Goal: Transaction & Acquisition: Book appointment/travel/reservation

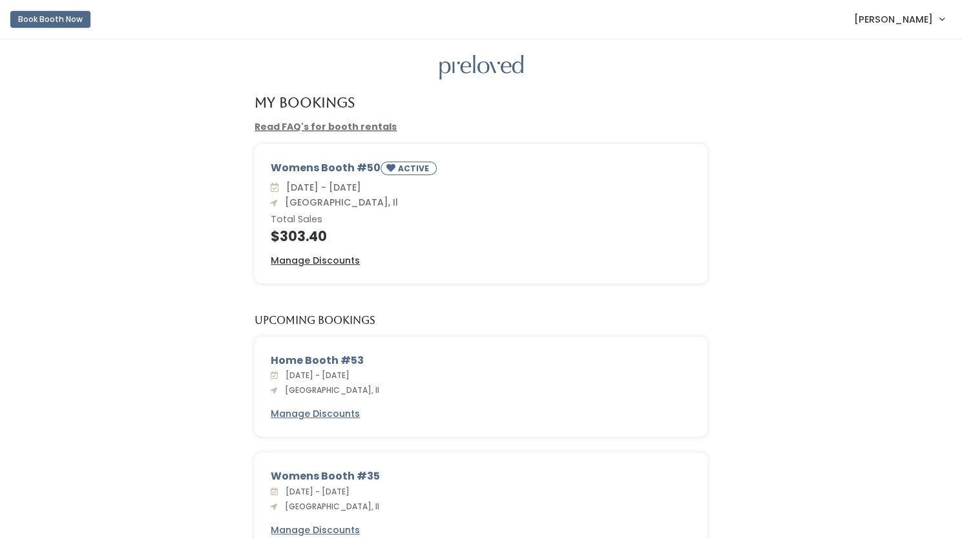
click at [35, 23] on button "Book Booth Now" at bounding box center [50, 19] width 80 height 17
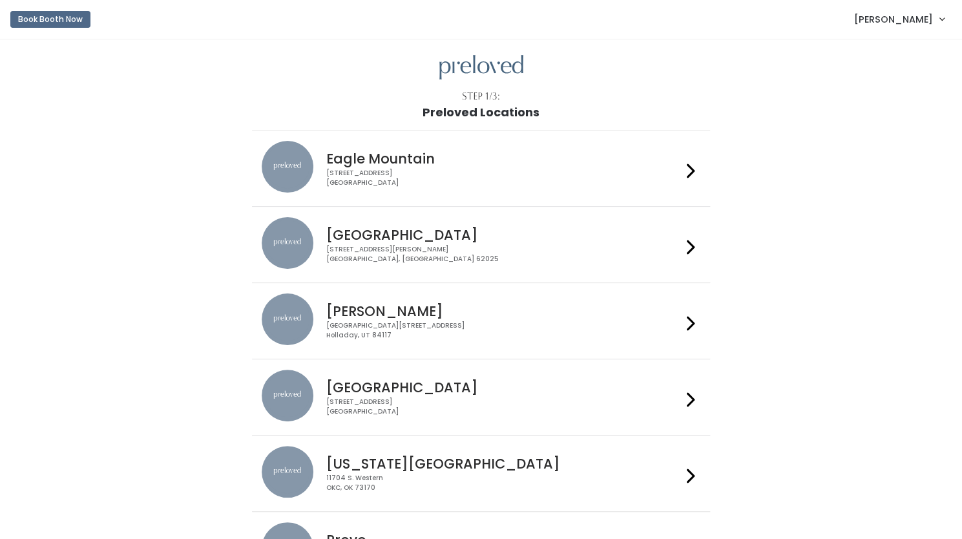
click at [346, 237] on h4 "Edwardsville" at bounding box center [503, 234] width 355 height 15
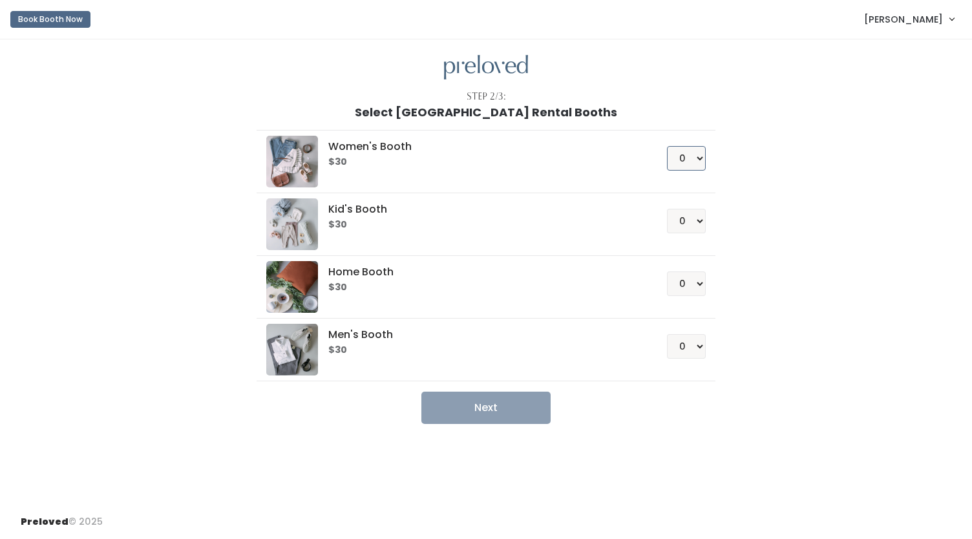
click at [697, 157] on select "0 1 2 3 4" at bounding box center [686, 158] width 39 height 25
select select "1"
click at [667, 146] on select "0 1 2 3 4" at bounding box center [686, 158] width 39 height 25
click at [486, 412] on button "Next" at bounding box center [485, 408] width 129 height 32
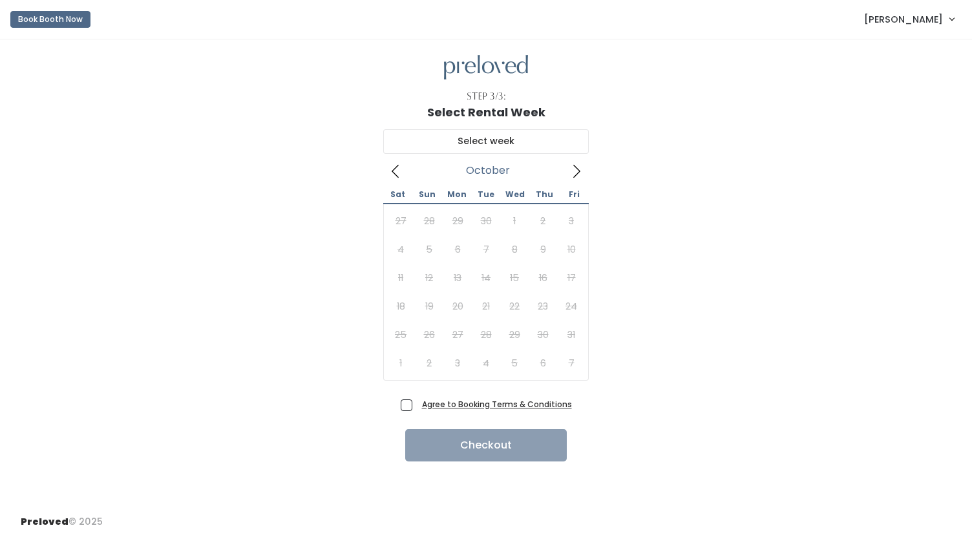
click at [573, 172] on icon at bounding box center [576, 171] width 14 height 14
click at [575, 173] on icon at bounding box center [576, 171] width 14 height 14
click at [390, 167] on icon at bounding box center [395, 171] width 14 height 14
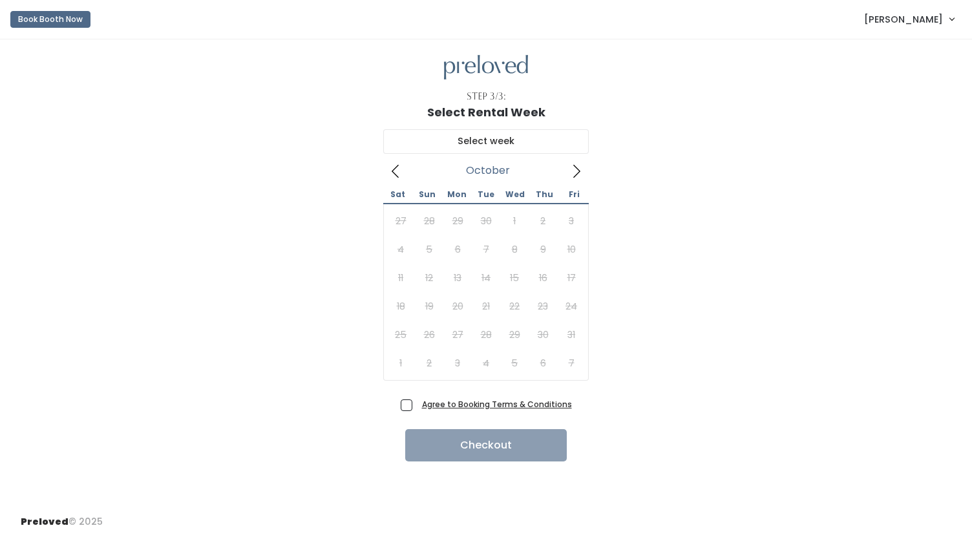
click at [914, 18] on span "[PERSON_NAME]" at bounding box center [903, 19] width 79 height 14
click at [887, 51] on link "My bookings" at bounding box center [909, 50] width 116 height 23
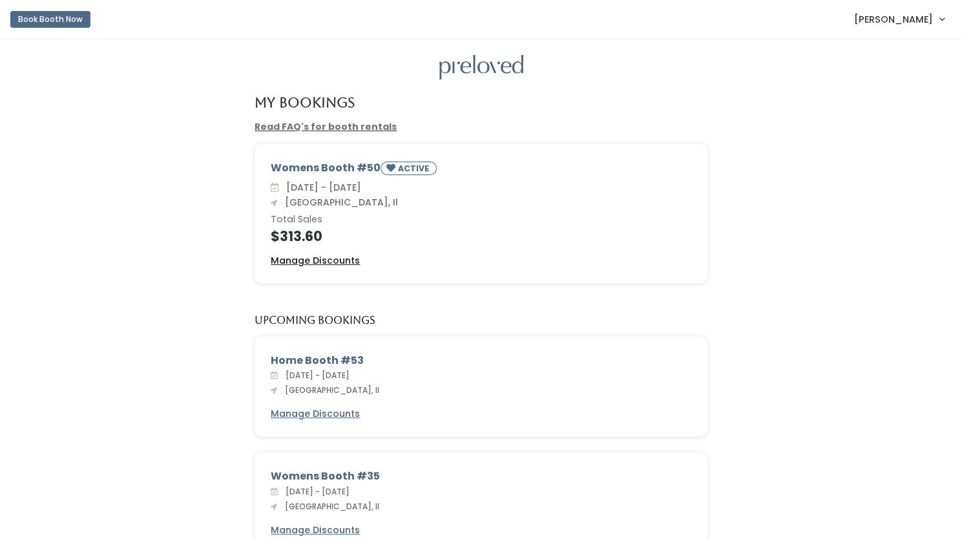
click at [342, 264] on u "Manage Discounts" at bounding box center [315, 260] width 89 height 13
click at [66, 19] on button "Book Booth Now" at bounding box center [50, 19] width 80 height 17
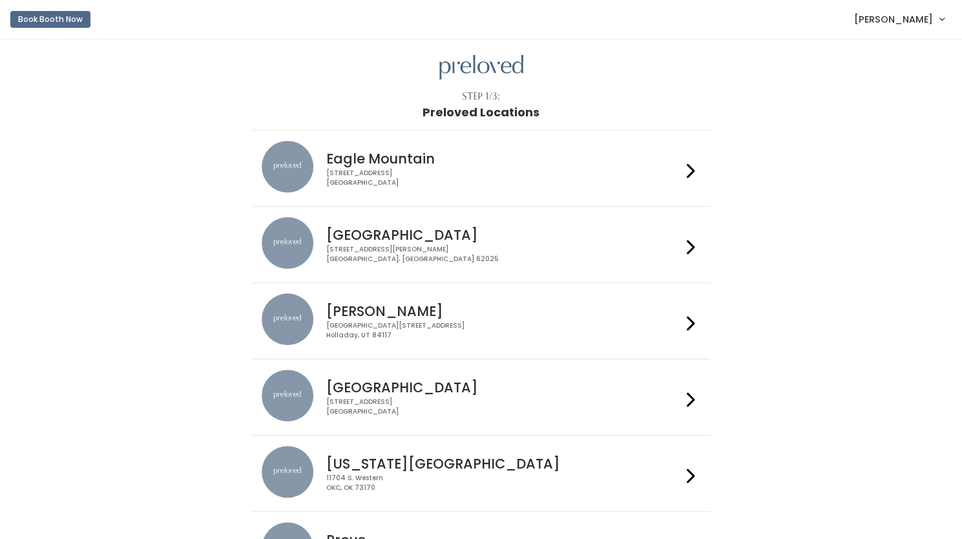
click at [465, 242] on div "Edwardsville 1500 Troy Road, Unit A‑B Edwardsville, IL 62025" at bounding box center [501, 240] width 361 height 47
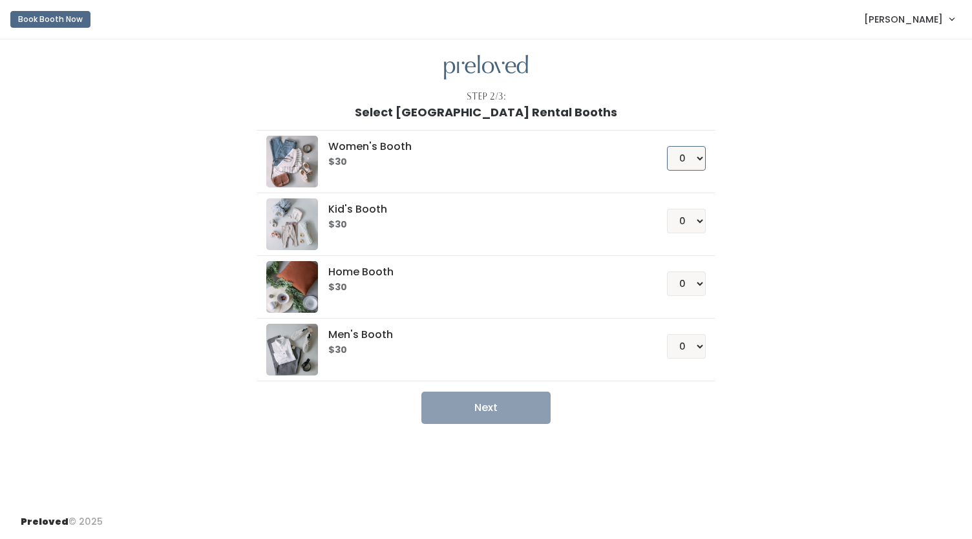
click at [694, 159] on select "0 1 2 3 4" at bounding box center [686, 158] width 39 height 25
select select "1"
click at [667, 146] on select "0 1 2 3 4" at bounding box center [686, 158] width 39 height 25
click at [469, 408] on button "Next" at bounding box center [485, 408] width 129 height 32
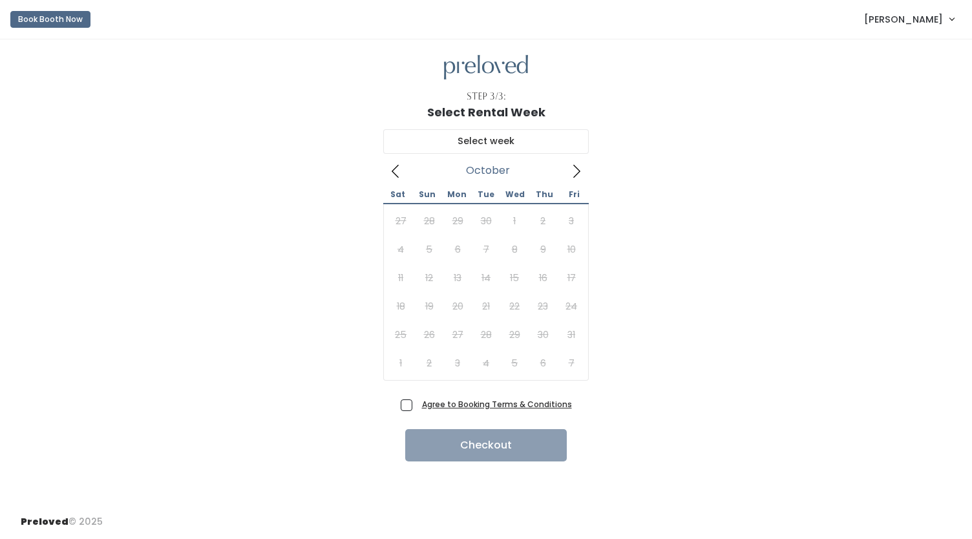
click at [573, 173] on icon at bounding box center [576, 171] width 14 height 14
click at [32, 25] on button "Book Booth Now" at bounding box center [50, 19] width 80 height 17
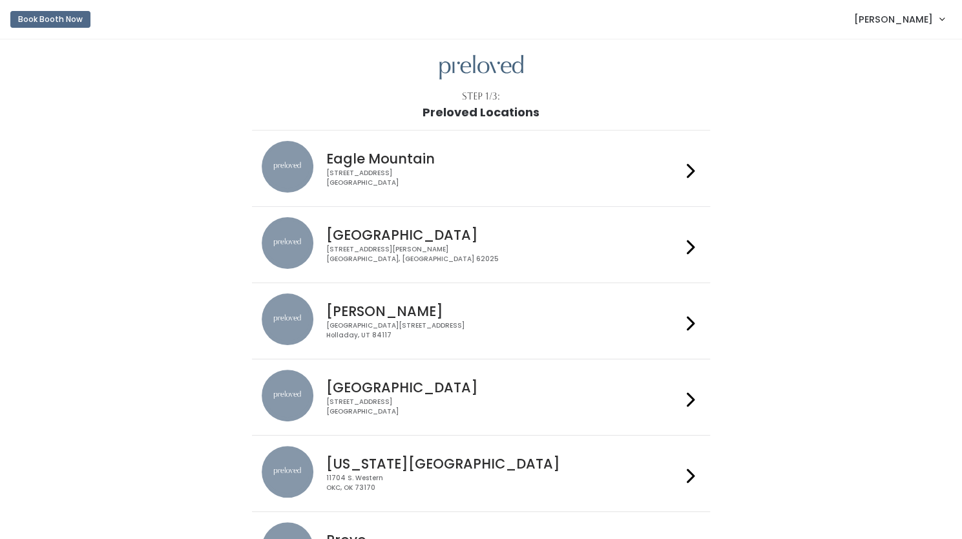
click at [489, 232] on h4 "[GEOGRAPHIC_DATA]" at bounding box center [503, 234] width 355 height 15
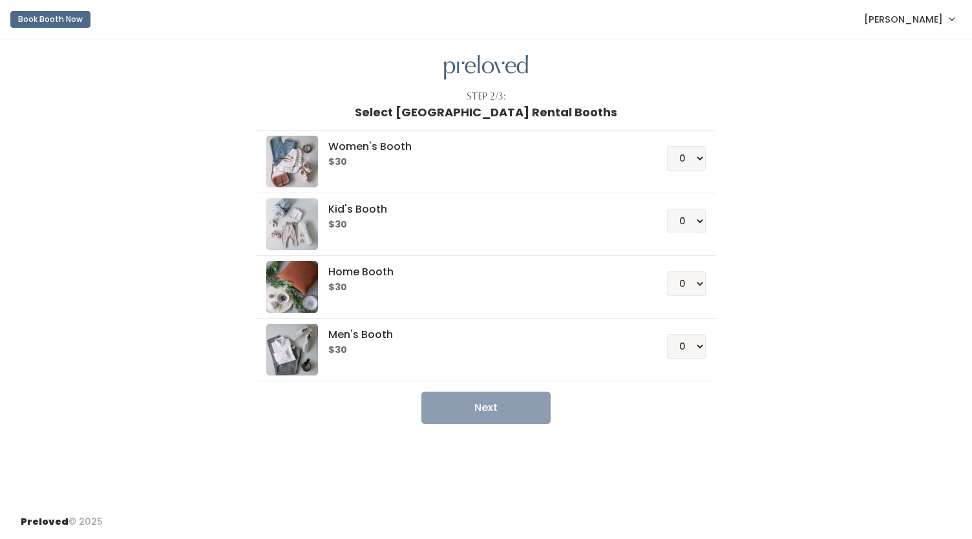
click at [929, 20] on span "[PERSON_NAME]" at bounding box center [903, 19] width 79 height 14
click at [896, 47] on link "My bookings" at bounding box center [909, 50] width 116 height 23
